Goal: Transaction & Acquisition: Purchase product/service

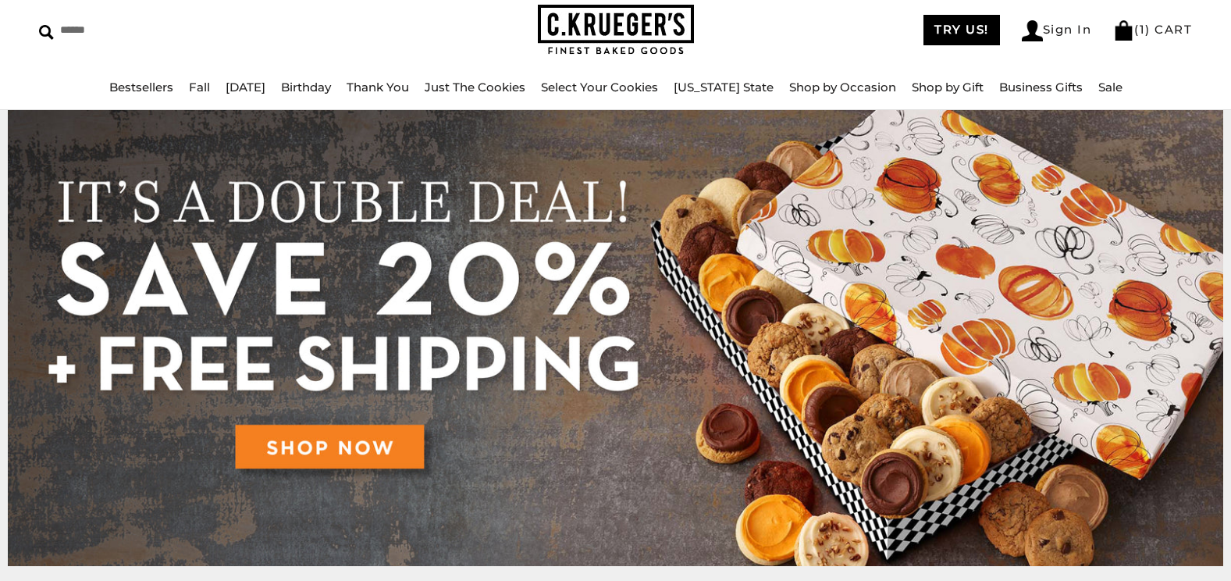
scroll to position [156, 0]
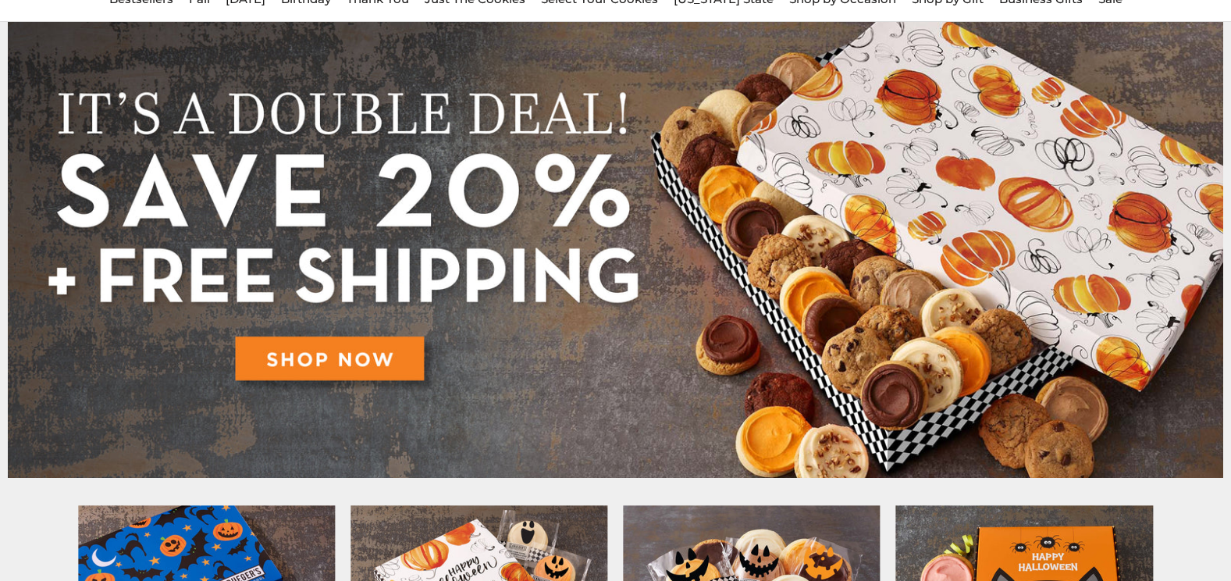
click at [345, 373] on img at bounding box center [615, 250] width 1215 height 456
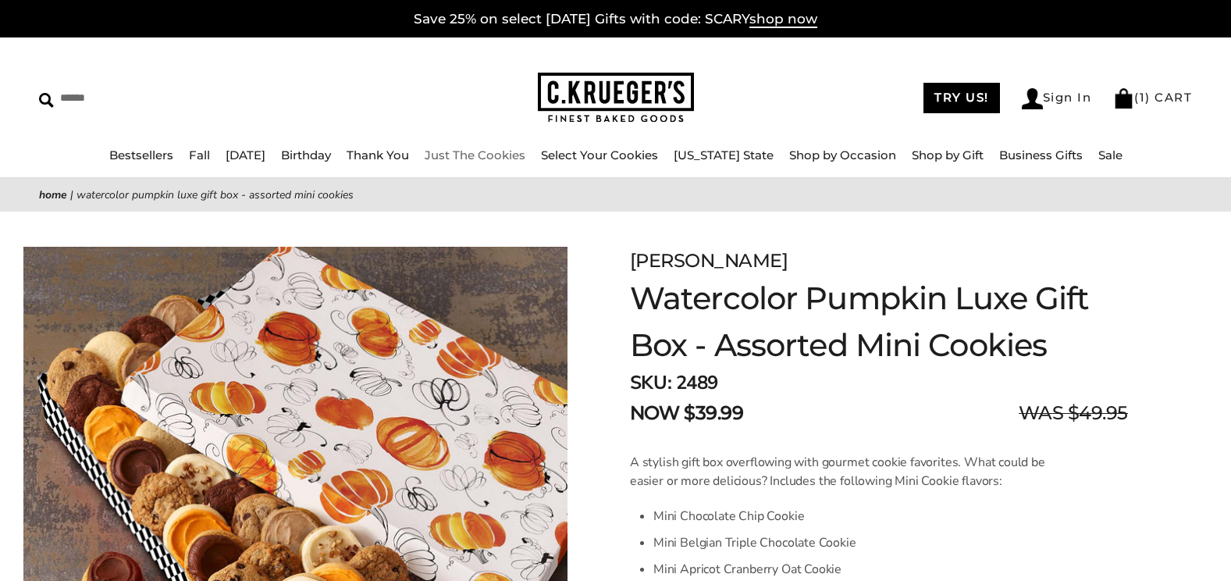
click at [502, 155] on link "Just The Cookies" at bounding box center [475, 155] width 101 height 15
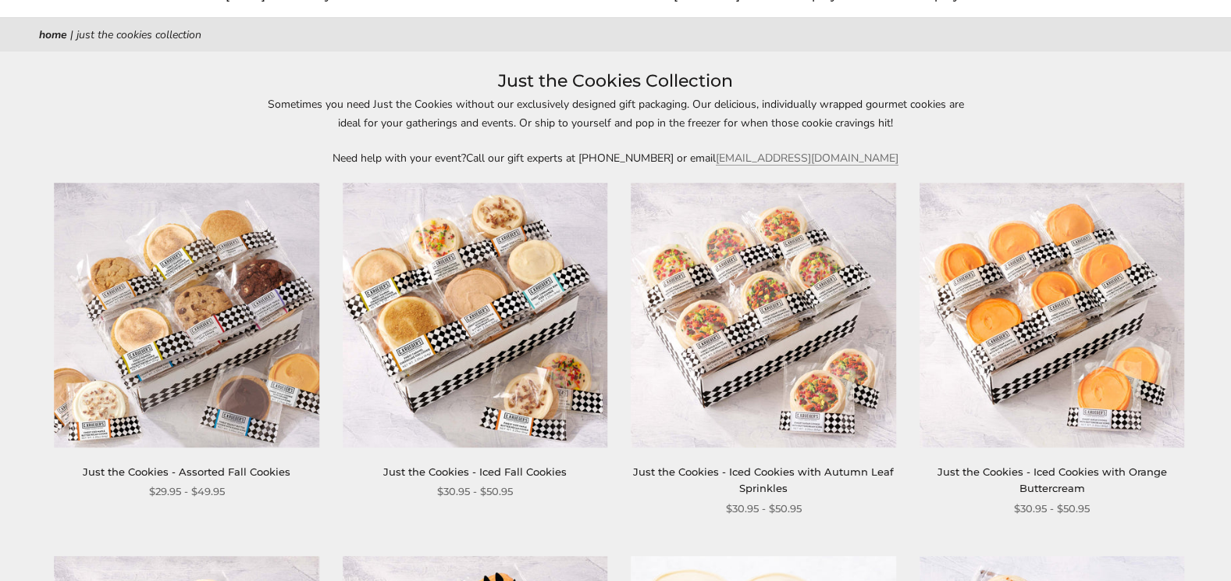
scroll to position [156, 0]
